Goal: Check status: Check status

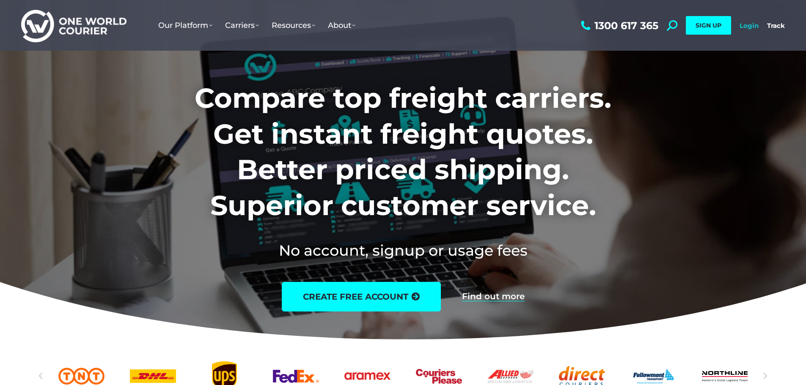
click at [747, 25] on link "Login" at bounding box center [748, 26] width 19 height 8
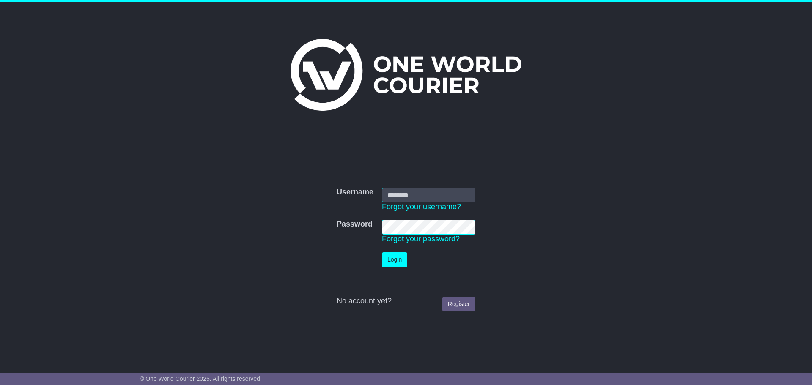
type input "**********"
click at [391, 263] on button "Login" at bounding box center [394, 259] width 25 height 15
